Goal: Transaction & Acquisition: Purchase product/service

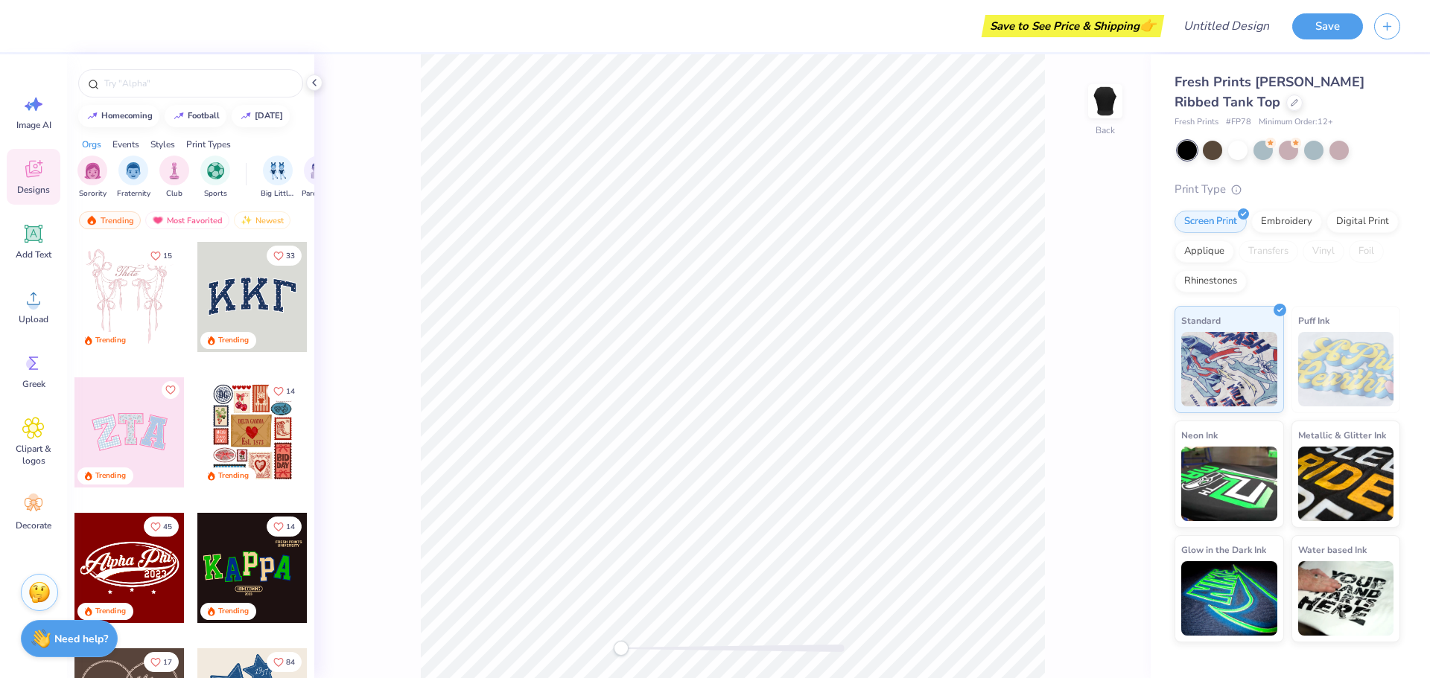
click at [365, 42] on div "Save to See Price & Shipping 👉" at bounding box center [600, 26] width 1119 height 52
click at [71, 640] on strong "Need help?" at bounding box center [81, 637] width 54 height 14
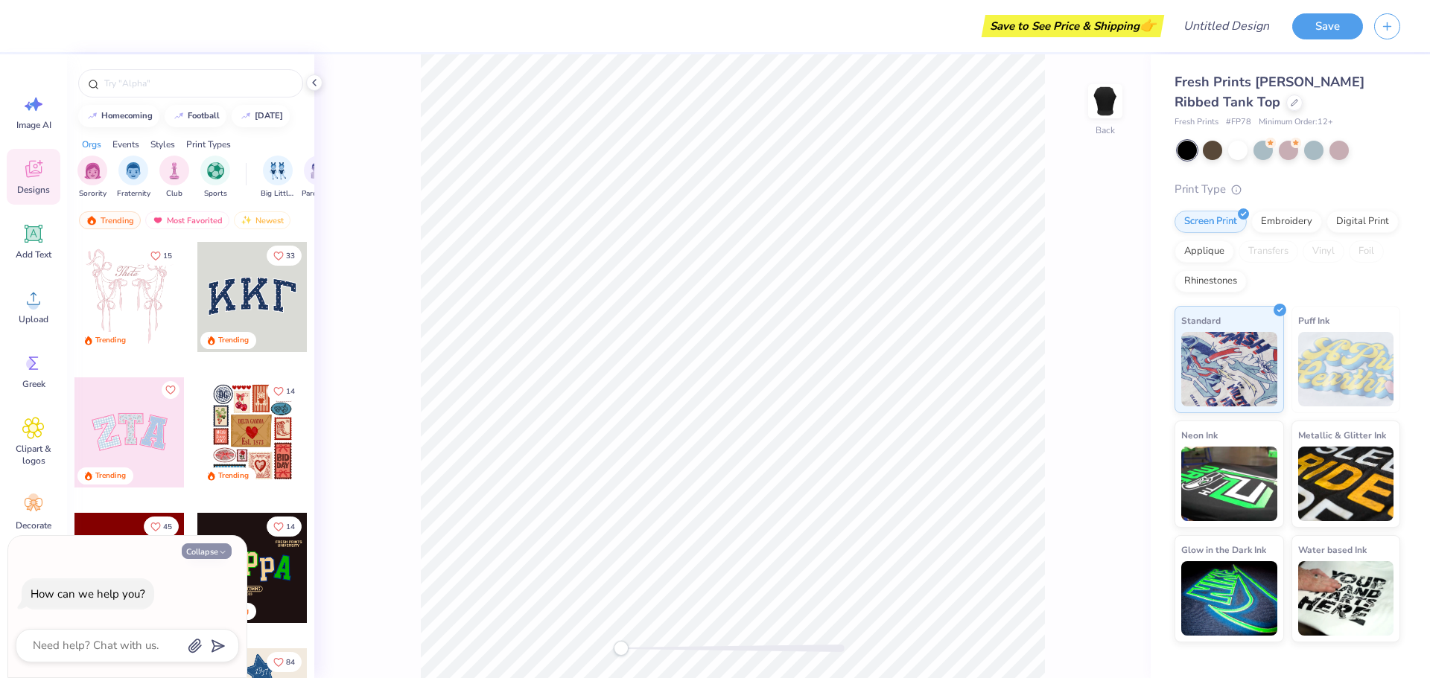
click at [200, 557] on button "Collapse" at bounding box center [207, 552] width 50 height 16
type textarea "x"
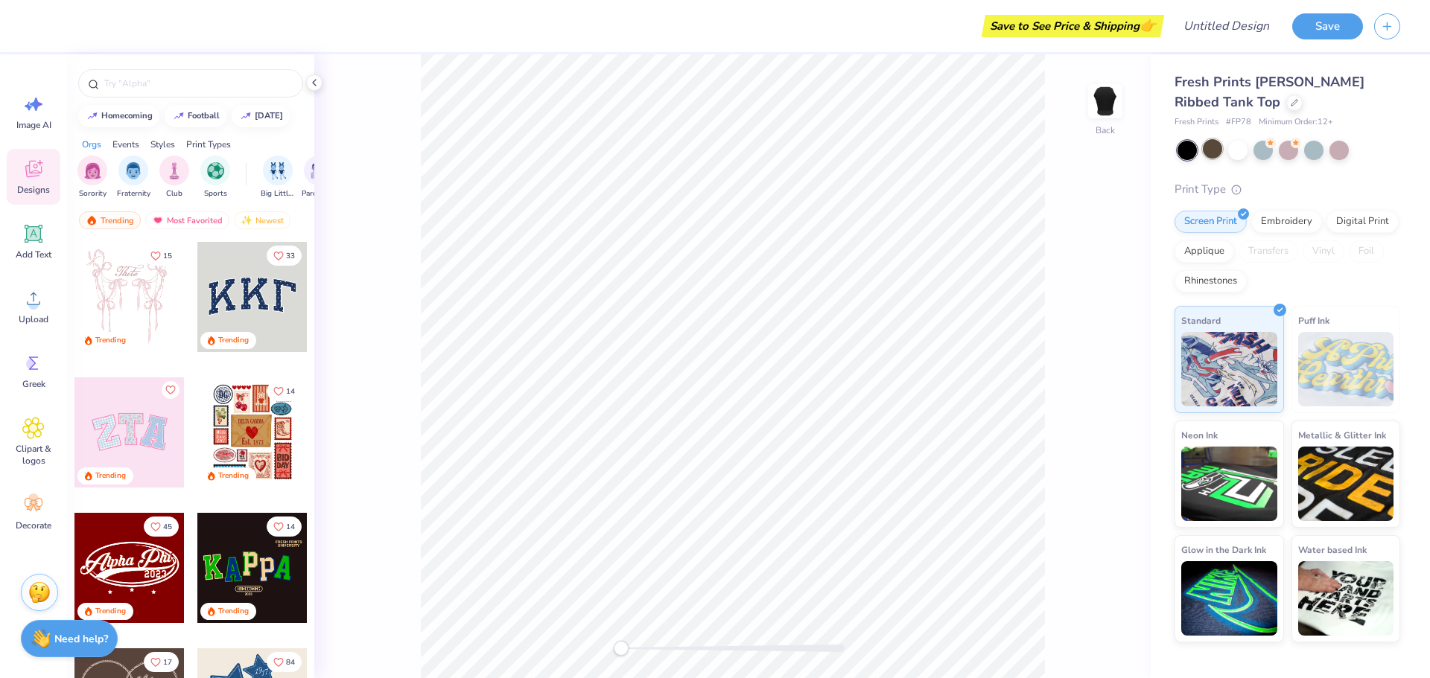
click at [1212, 144] on div at bounding box center [1212, 148] width 19 height 19
click at [1232, 151] on div at bounding box center [1237, 148] width 19 height 19
click at [349, 15] on div "Save to See Price & Shipping 👉" at bounding box center [600, 26] width 1119 height 52
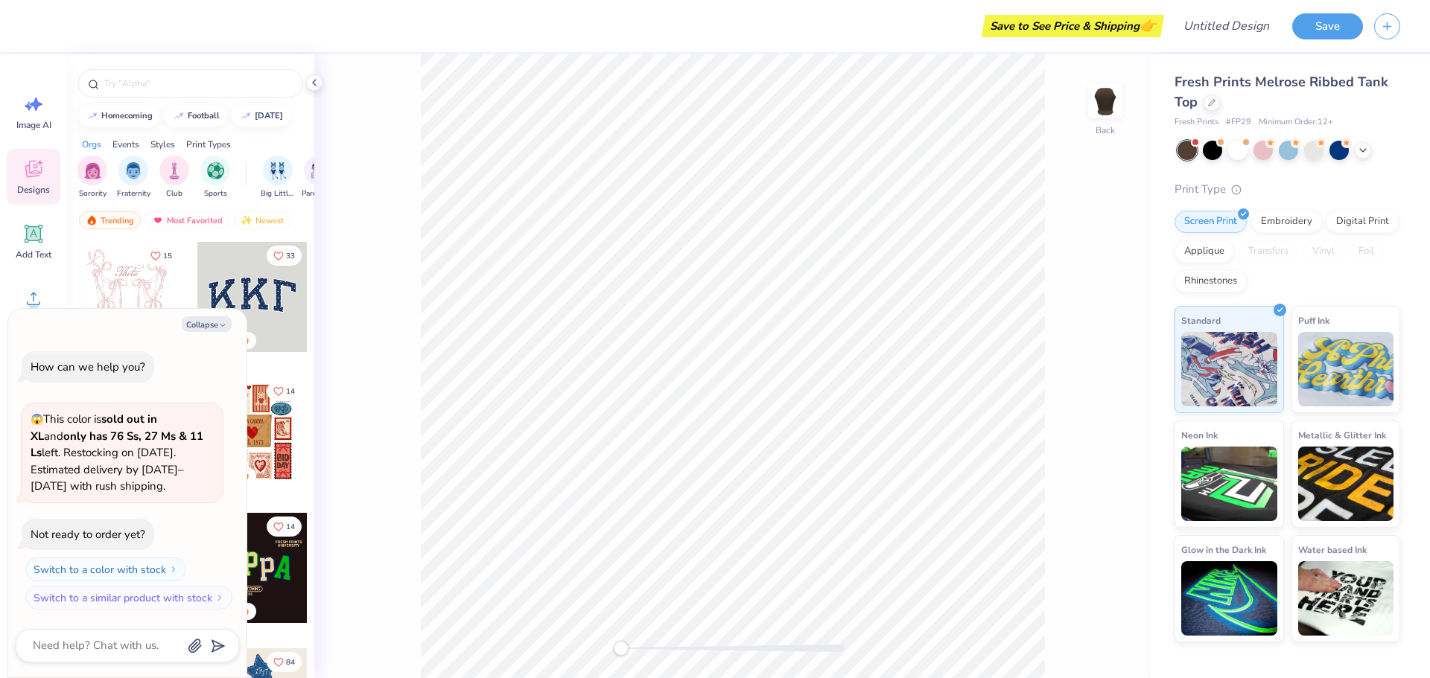
type textarea "x"
click at [390, 52] on div "Save to See Price & Shipping 👉 Design Title Save Image AI Designs Add Text Uplo…" at bounding box center [715, 339] width 1430 height 678
